Goal: Information Seeking & Learning: Find specific fact

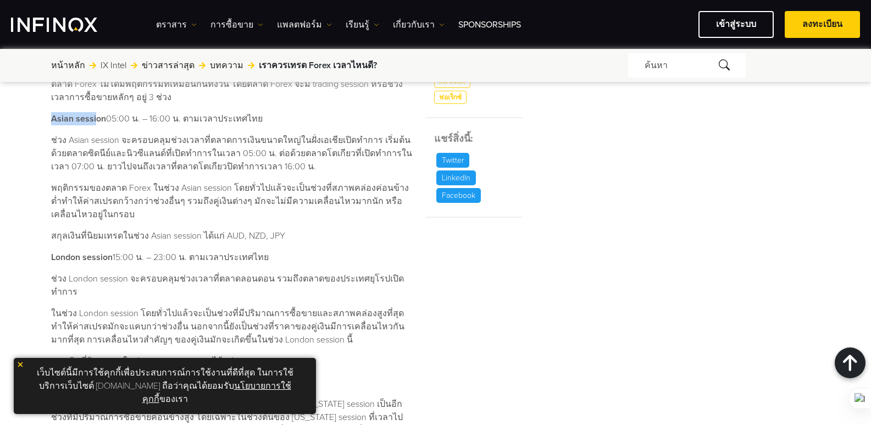
drag, startPoint x: 55, startPoint y: 116, endPoint x: 184, endPoint y: 120, distance: 129.2
click at [184, 120] on p "Asian session 05:00 น. – 16:00 น. ตามเวลาประเทศไทย" at bounding box center [232, 118] width 362 height 13
copy strong "Asian sessi"
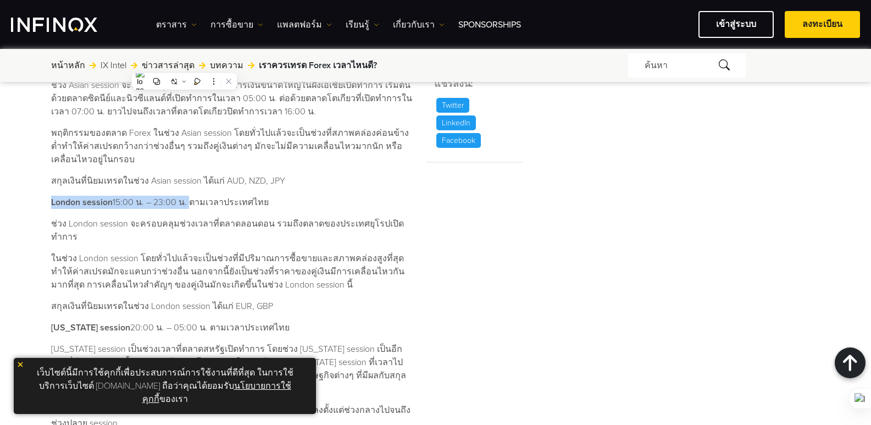
drag, startPoint x: 53, startPoint y: 202, endPoint x: 186, endPoint y: 204, distance: 133.5
click at [186, 204] on p "London session 15:00 น. – 23:00 น. ตามเวลาประเทศไทย" at bounding box center [232, 202] width 362 height 13
copy p "London session 15:00 น. – 23:00 น."
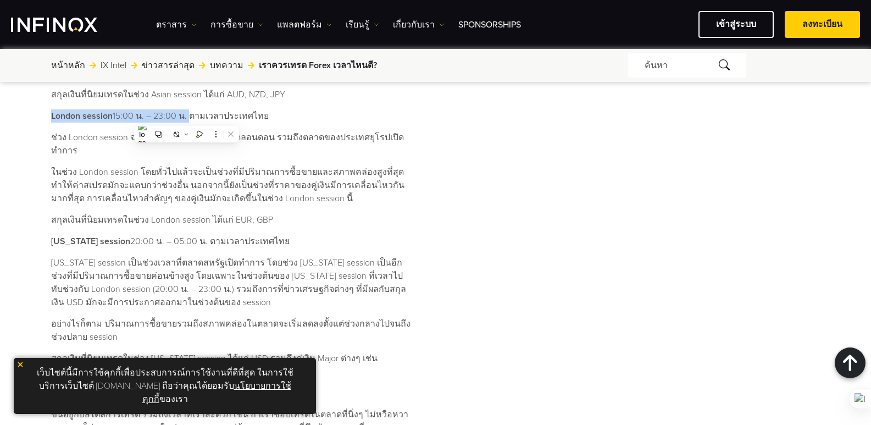
scroll to position [769, 0]
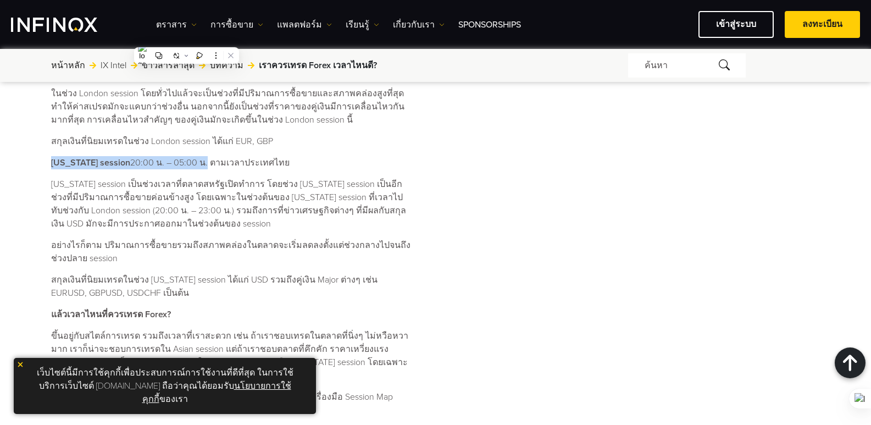
drag, startPoint x: 60, startPoint y: 147, endPoint x: 194, endPoint y: 152, distance: 133.6
copy p "[US_STATE] session 20:00 น. – 05:00 น"
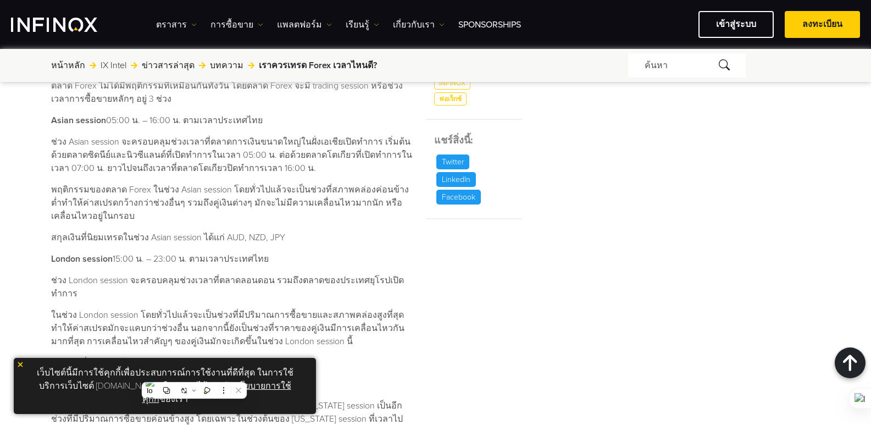
scroll to position [494, 0]
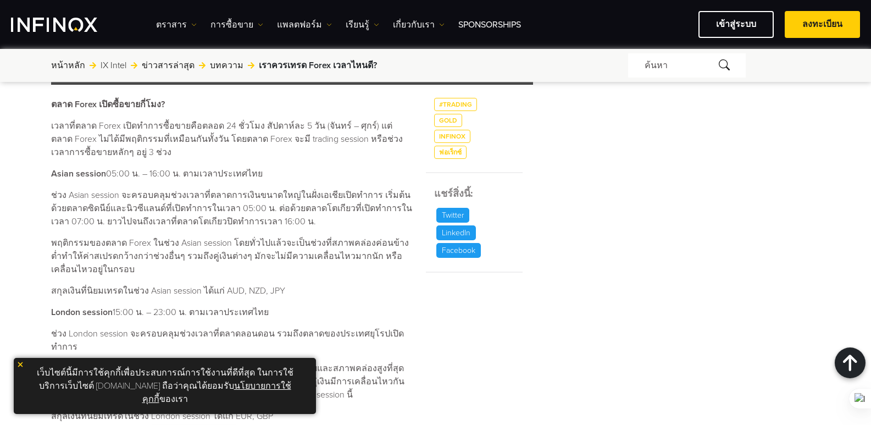
click at [53, 167] on p "Asian session 05:00 น. – 16:00 น. ตามเวลาประเทศไทย" at bounding box center [232, 173] width 362 height 13
drag, startPoint x: 52, startPoint y: 170, endPoint x: 124, endPoint y: 169, distance: 72.0
click at [169, 172] on p "Asian session 05:00 น. – 16:00 น. ตามเวลาประเทศไทย" at bounding box center [232, 173] width 362 height 13
click at [124, 169] on p "Asian session 05:00 น. – 16:00 น. ตามเวลาประเทศไทย" at bounding box center [232, 173] width 362 height 13
click at [68, 174] on strong "Asian session" at bounding box center [78, 173] width 55 height 11
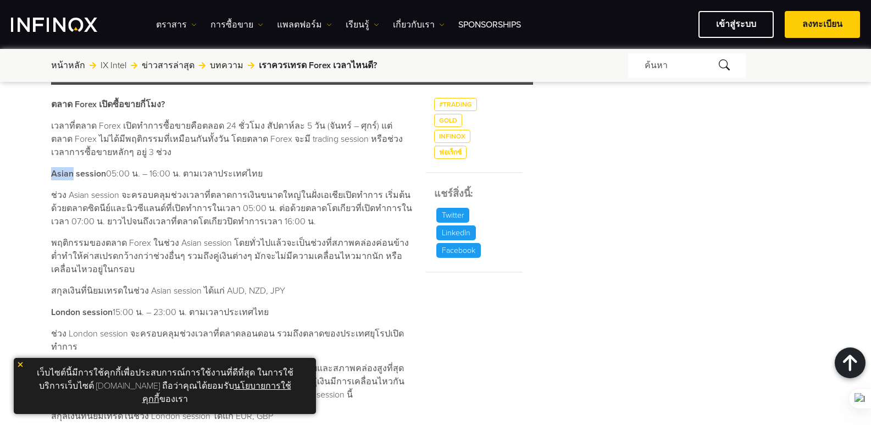
click at [44, 170] on div "เราควรเทรด Forex เวลาไหนดี? ค้นหาโดย INFINOX [DATE] 08:38 (GMT +0) เวลาที่อ่าน …" at bounding box center [435, 242] width 791 height 1254
drag, startPoint x: 79, startPoint y: 175, endPoint x: 171, endPoint y: 177, distance: 92.3
click at [171, 177] on p "Asian session 05:00 น. – 16:00 น. ตามเวลาประเทศไทย" at bounding box center [232, 173] width 362 height 13
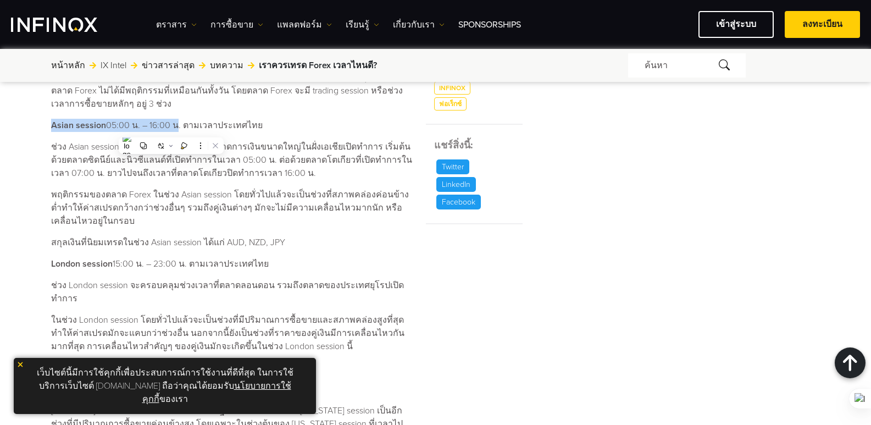
scroll to position [604, 0]
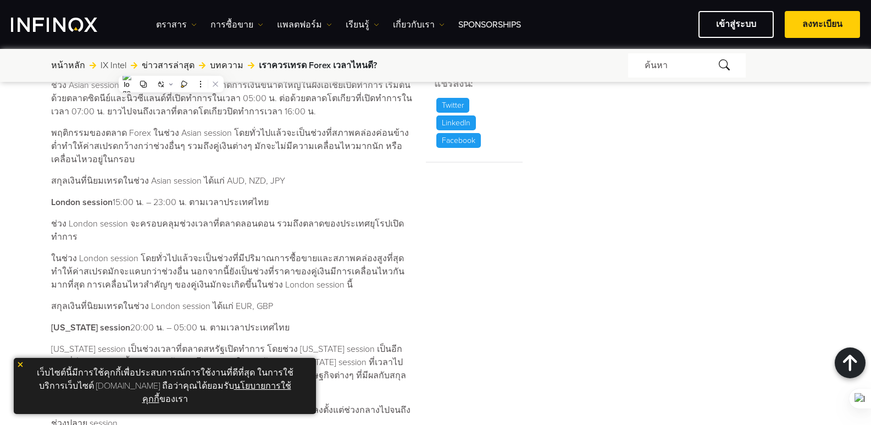
drag, startPoint x: 52, startPoint y: 204, endPoint x: 310, endPoint y: 127, distance: 270.0
click at [265, 207] on div "เราควรเทรด Forex เวลาไหนดี? ค้นหาโดย INFINOX [DATE] 08:38 (GMT +0) เวลาที่อ่าน …" at bounding box center [435, 132] width 791 height 1254
copy p "London session 15:00 น. – 23:00 น. ตามเวลาประเทศไทย"
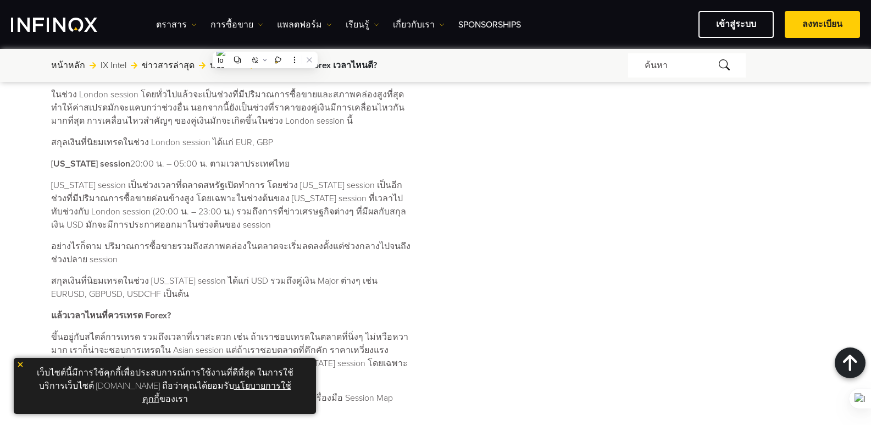
scroll to position [714, 0]
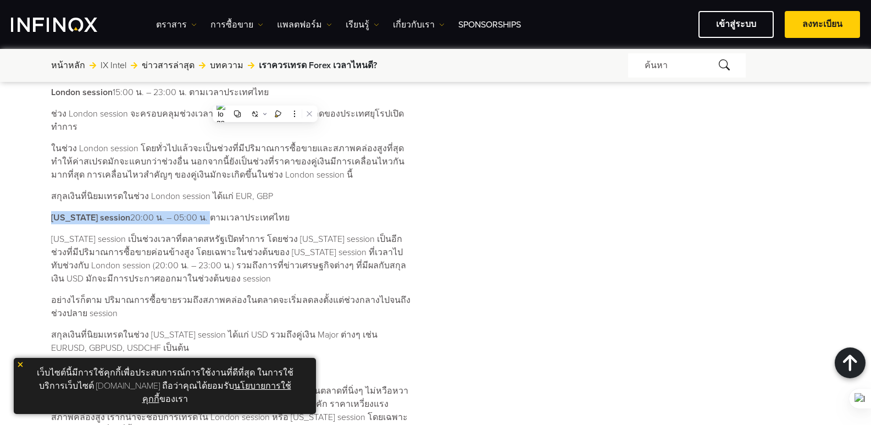
drag, startPoint x: 52, startPoint y: 202, endPoint x: 198, endPoint y: 202, distance: 146.7
click at [198, 211] on p "[US_STATE] session 20:00 น. – 05:00 น. ตามเวลาประเทศไทย" at bounding box center [232, 217] width 362 height 13
copy p "[US_STATE] session 20:00 น. – 05:00 น."
